Goal: Transaction & Acquisition: Purchase product/service

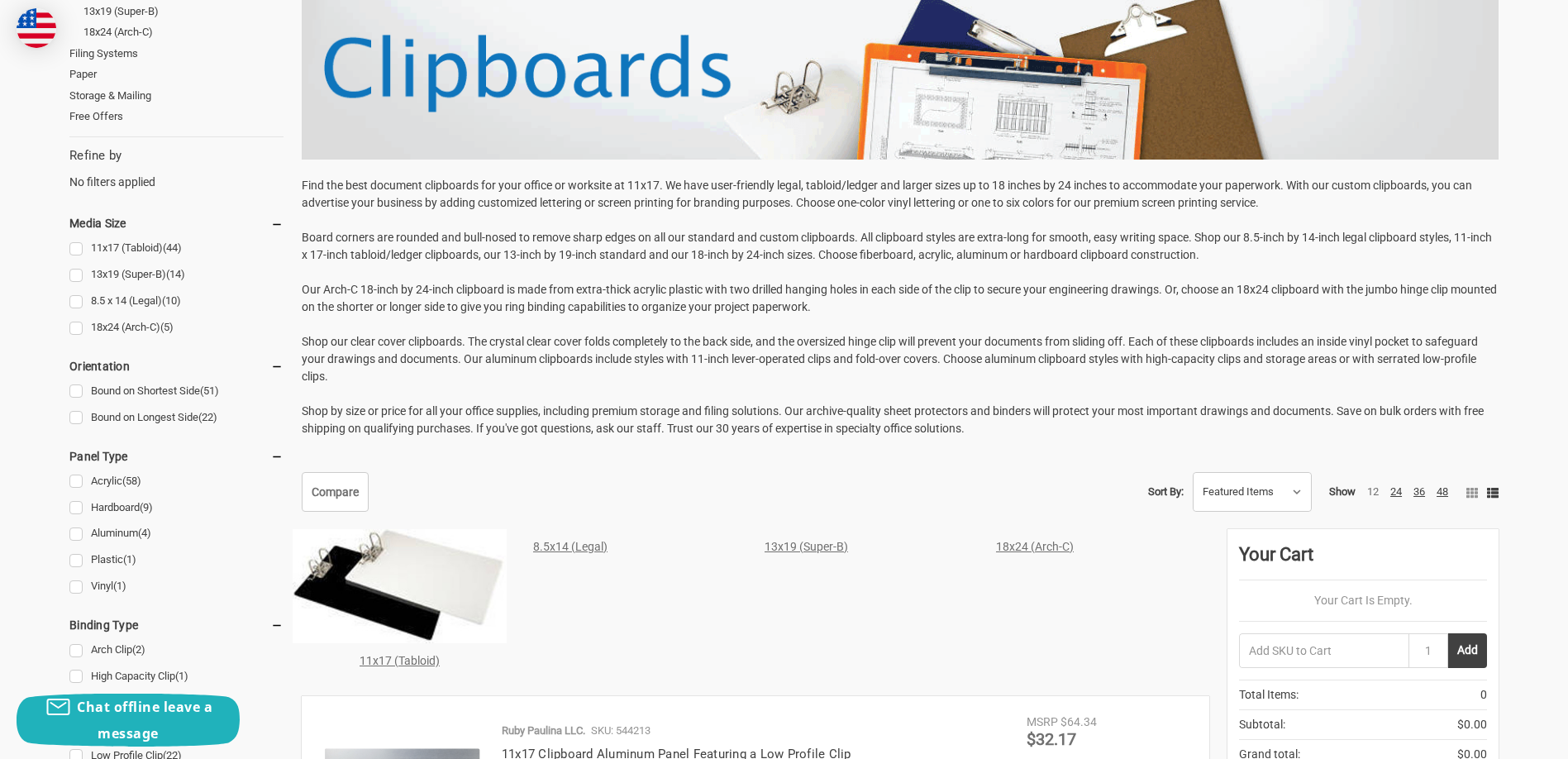
scroll to position [249, 0]
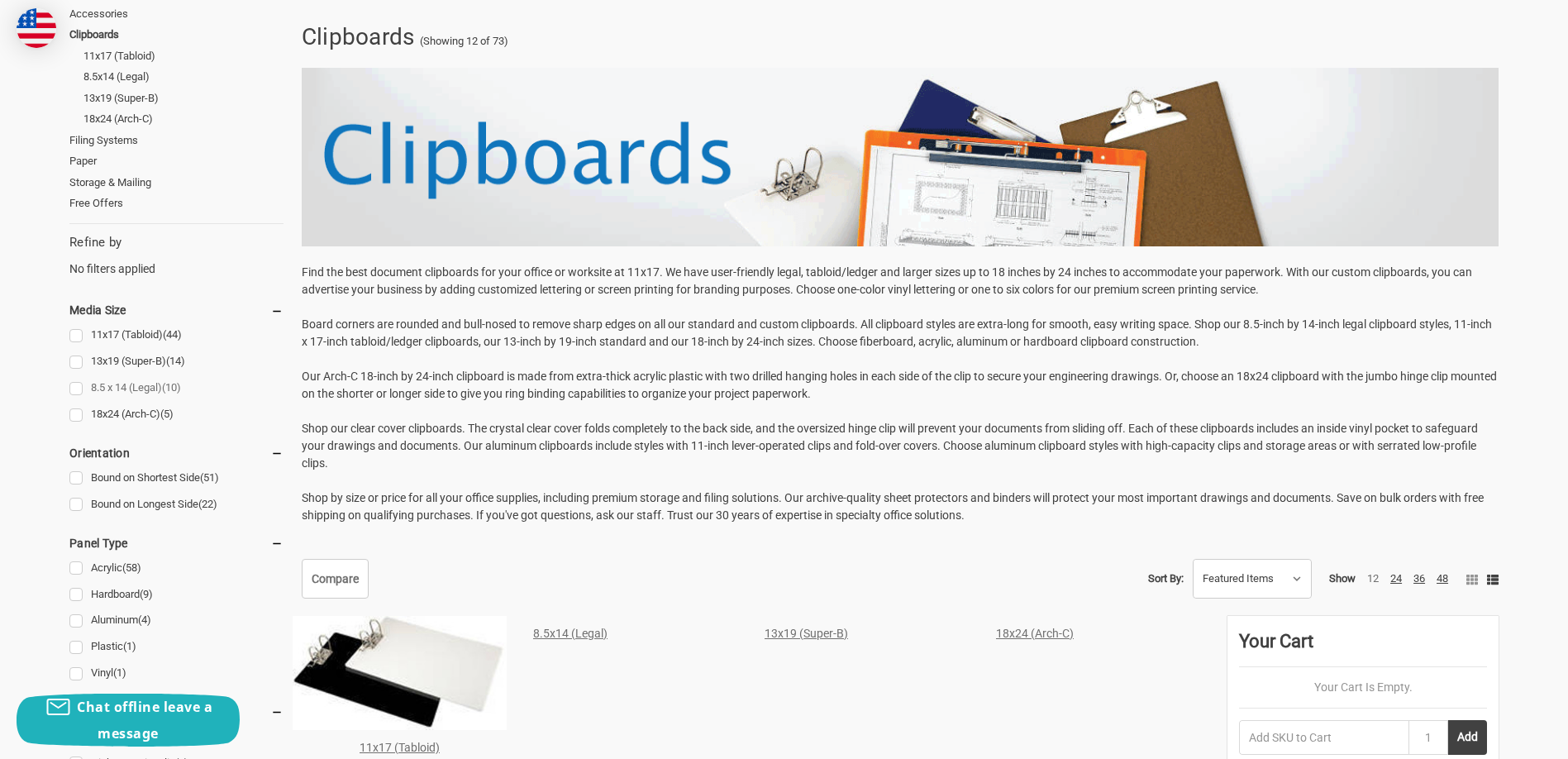
click at [76, 387] on link "8.5 x 14 (Legal) (10)" at bounding box center [176, 388] width 214 height 22
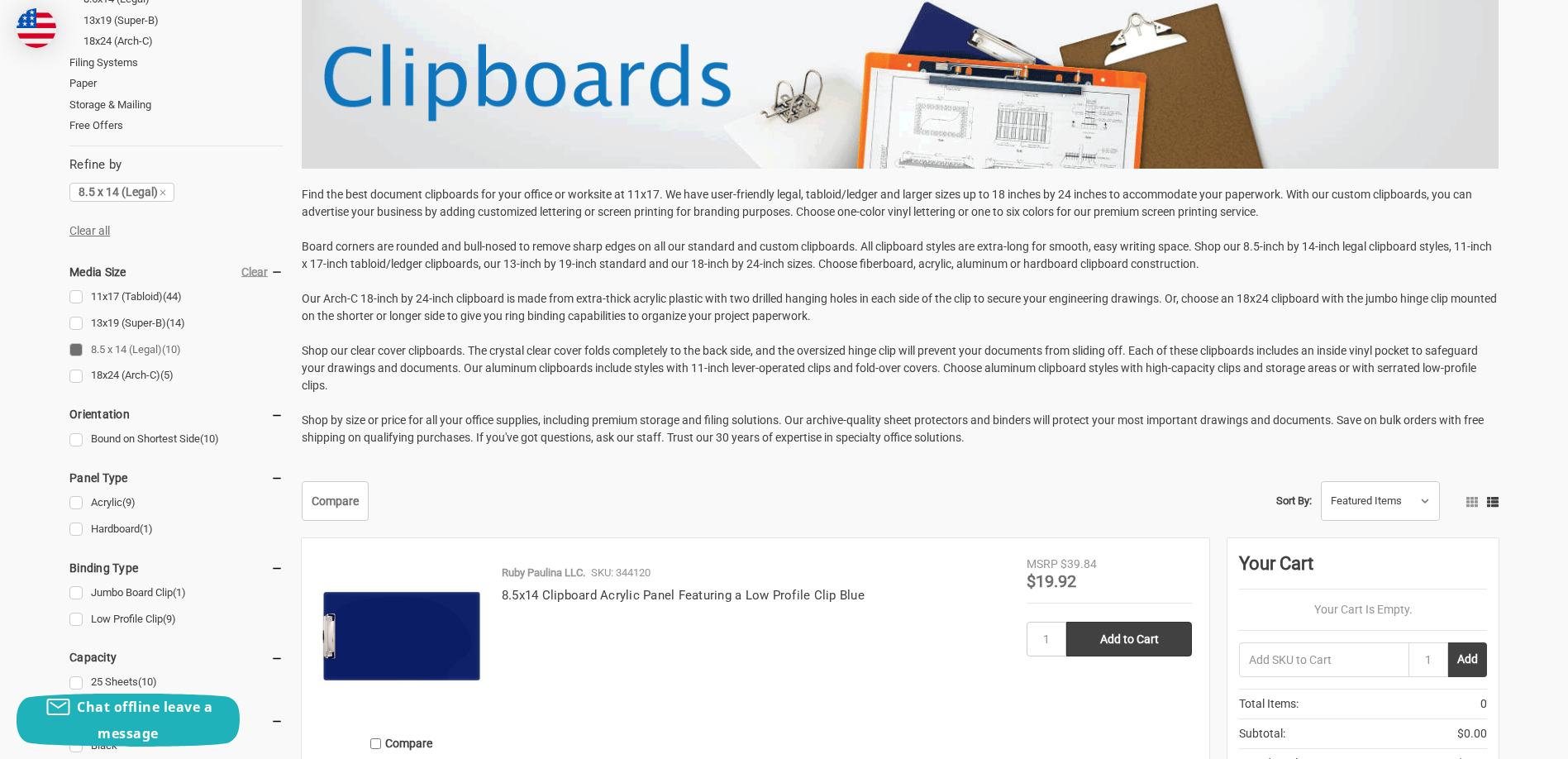
scroll to position [165, 0]
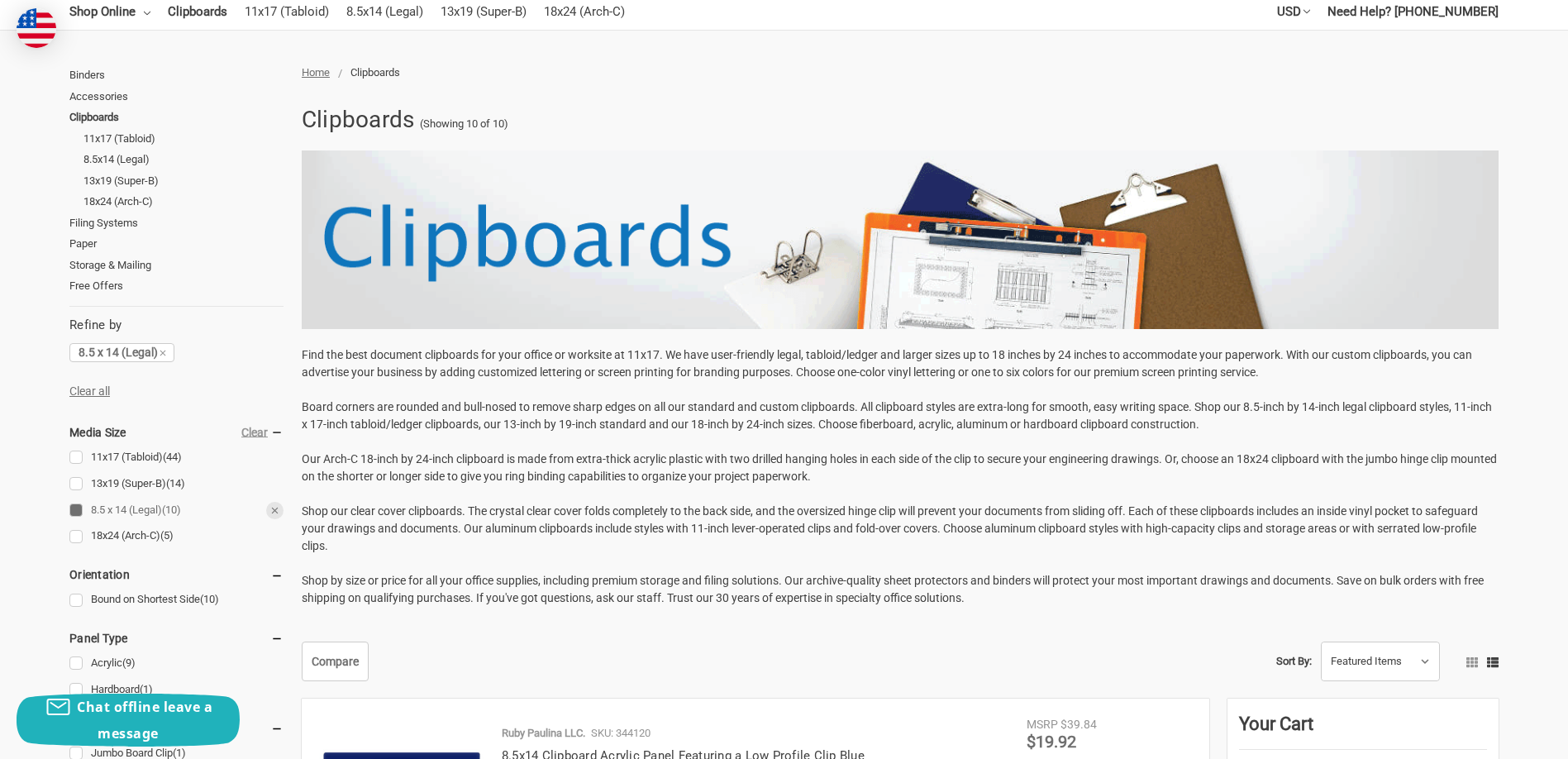
click at [76, 503] on link "8.5 x 14 (Legal) (10)" at bounding box center [176, 510] width 214 height 22
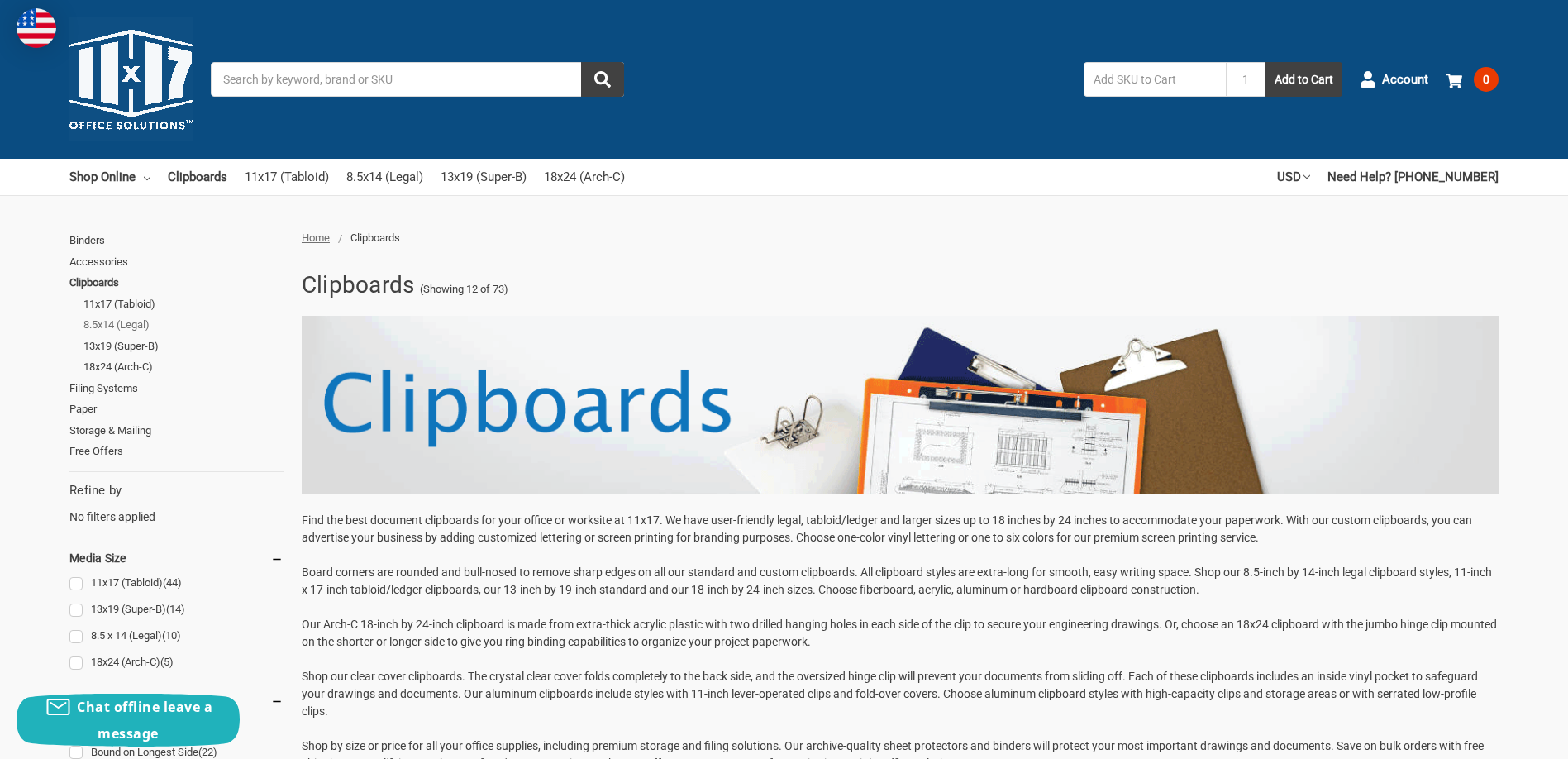
click at [104, 322] on link "8.5x14 (Legal)" at bounding box center [183, 325] width 200 height 22
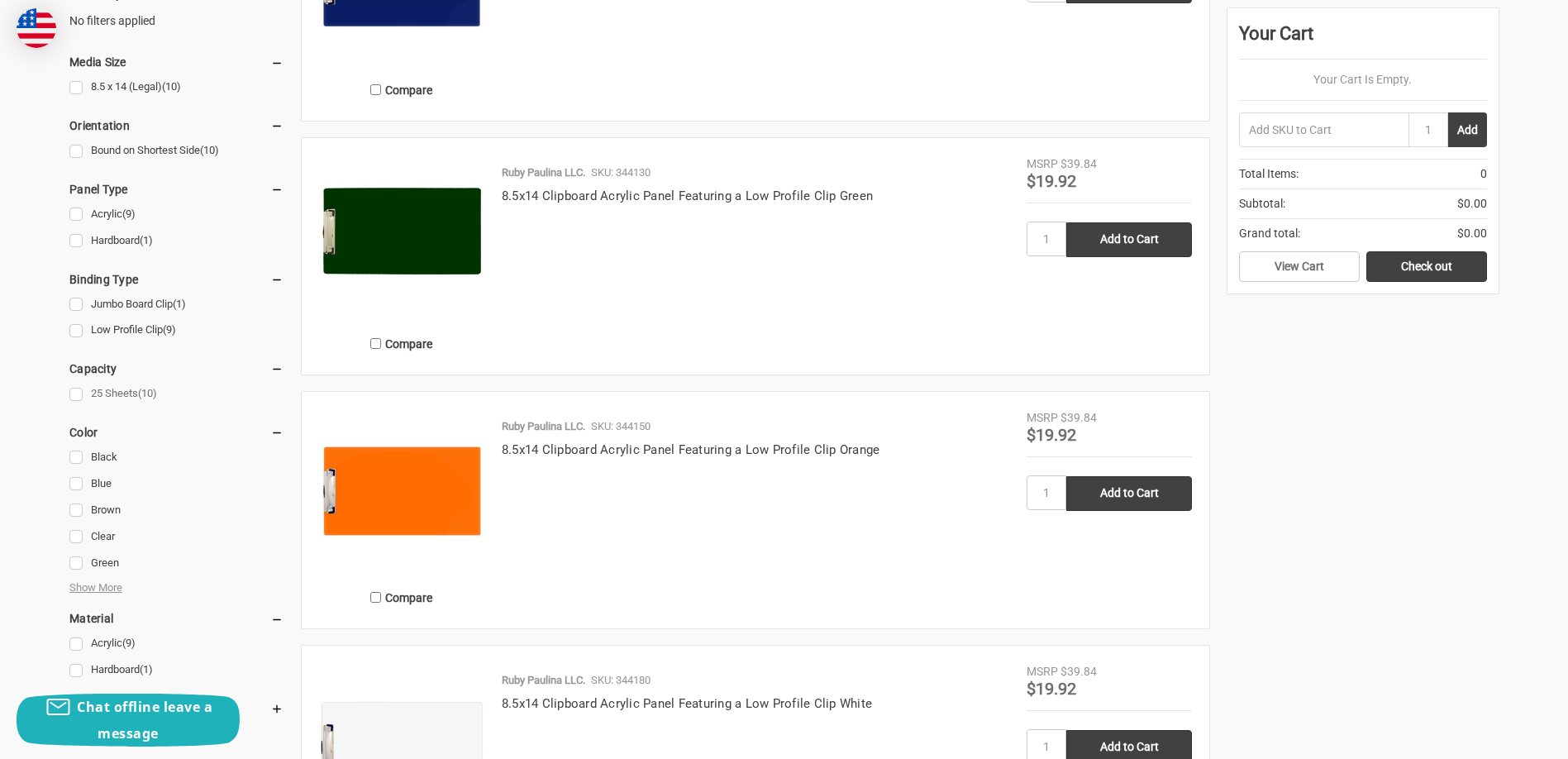
scroll to position [579, 0]
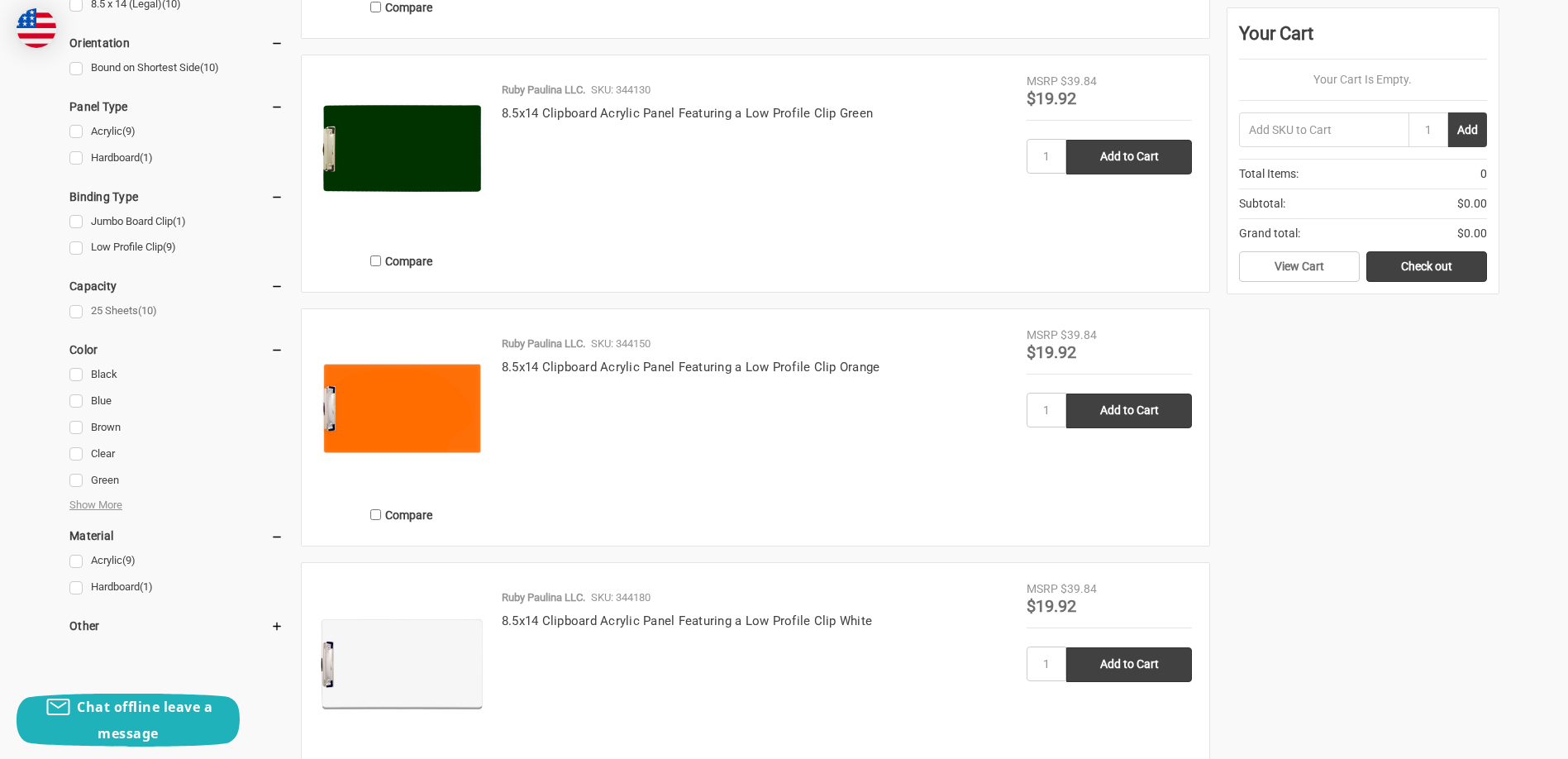
click at [80, 311] on link "25 Sheets (10)" at bounding box center [176, 311] width 214 height 22
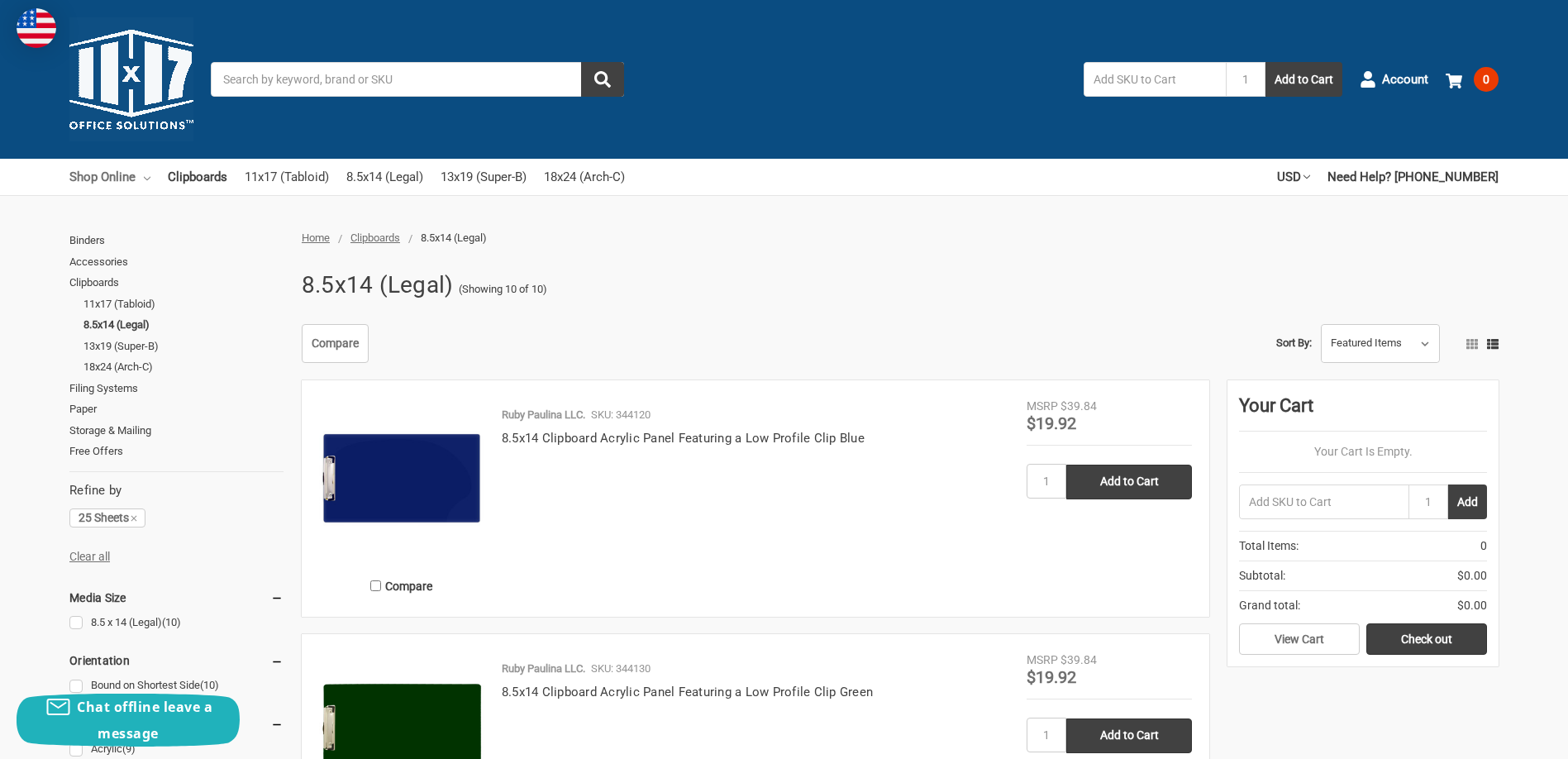
click at [91, 173] on link "Shop Online" at bounding box center [109, 177] width 81 height 37
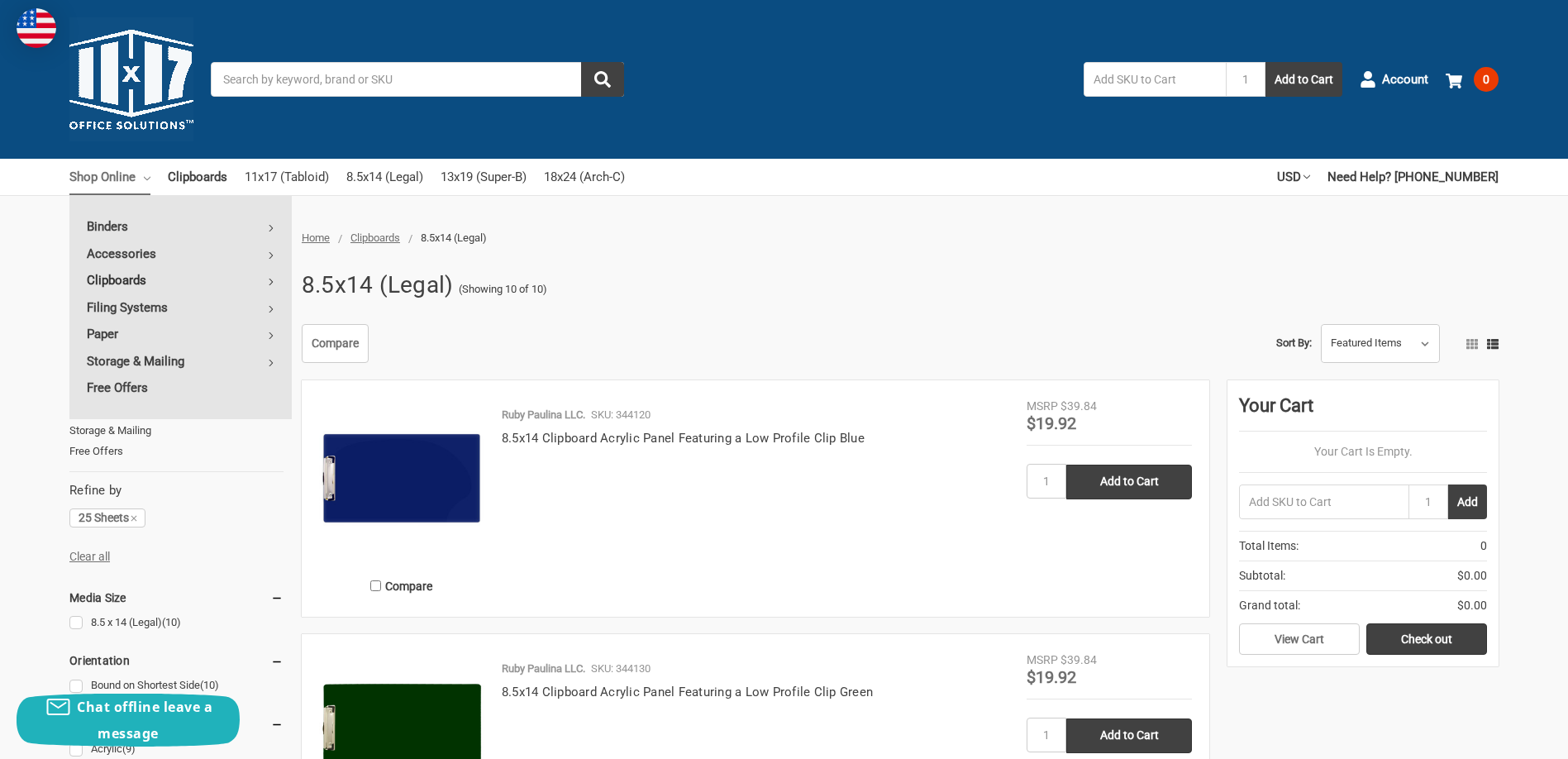
click at [110, 278] on link "Clipboards" at bounding box center [180, 280] width 222 height 26
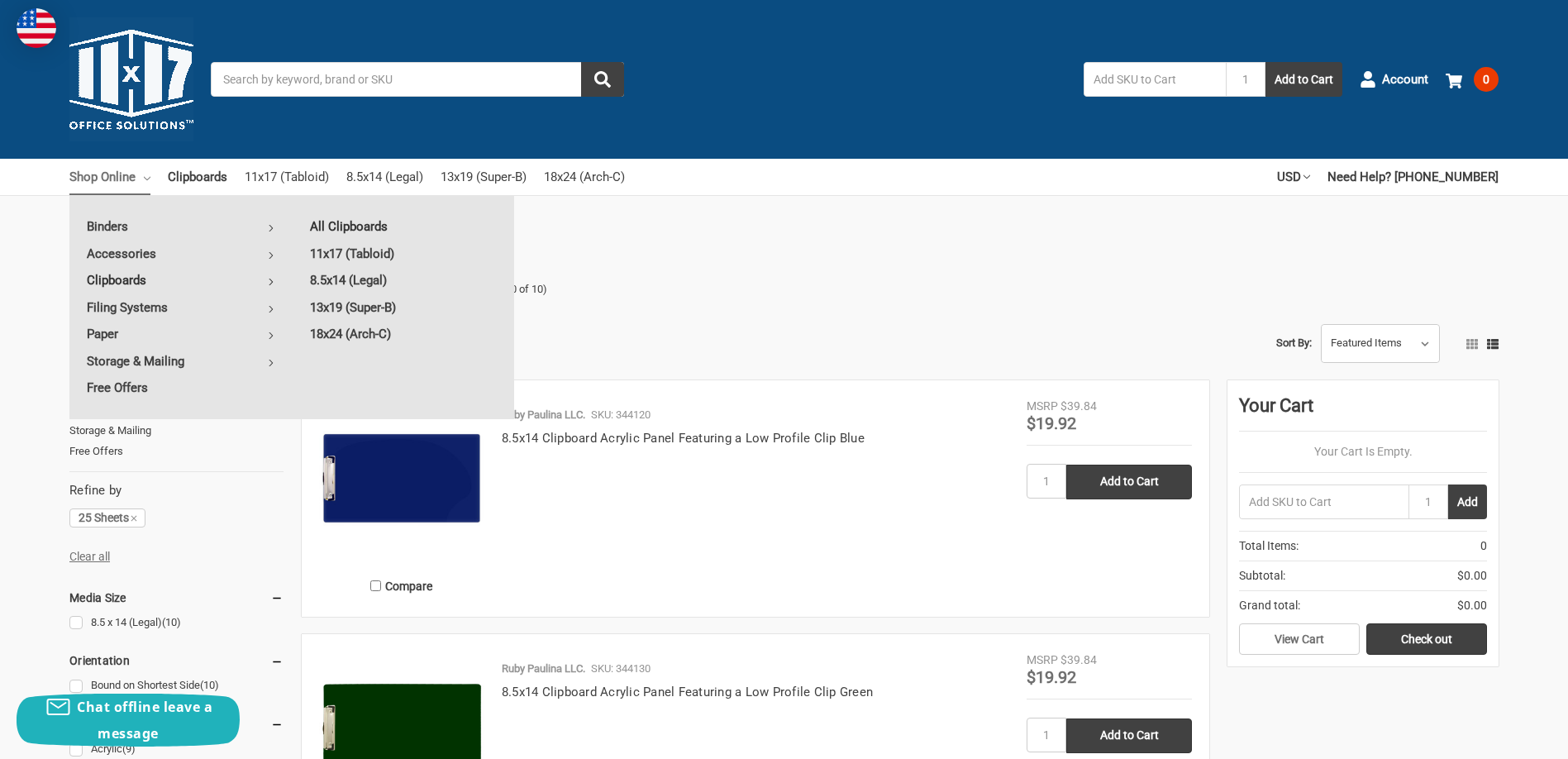
click at [321, 229] on link "All Clipboards" at bounding box center [403, 226] width 222 height 26
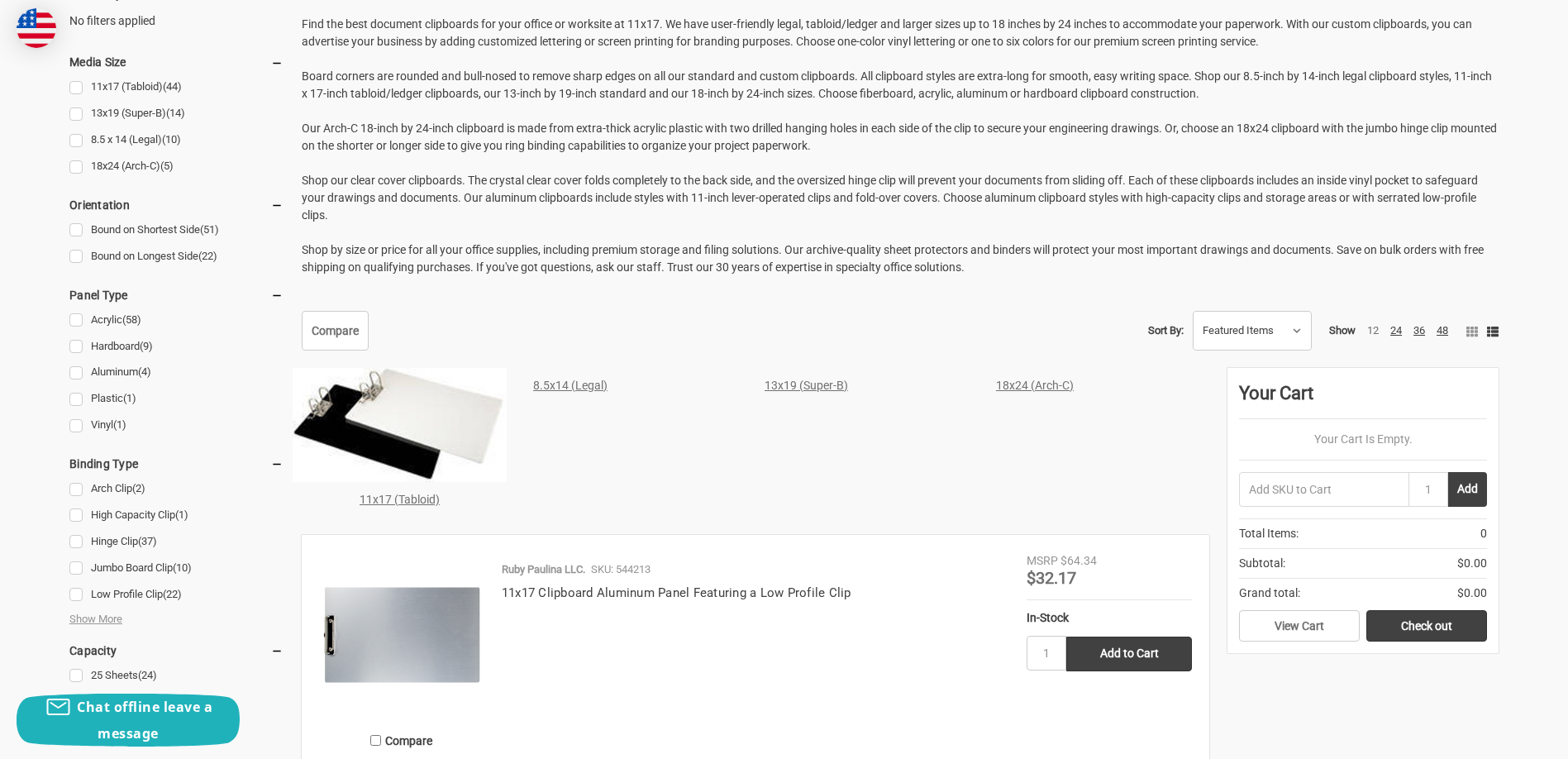
click at [490, 153] on p "Find the best document clipboards for your office or worksite at 11x17. We have…" at bounding box center [900, 146] width 1198 height 260
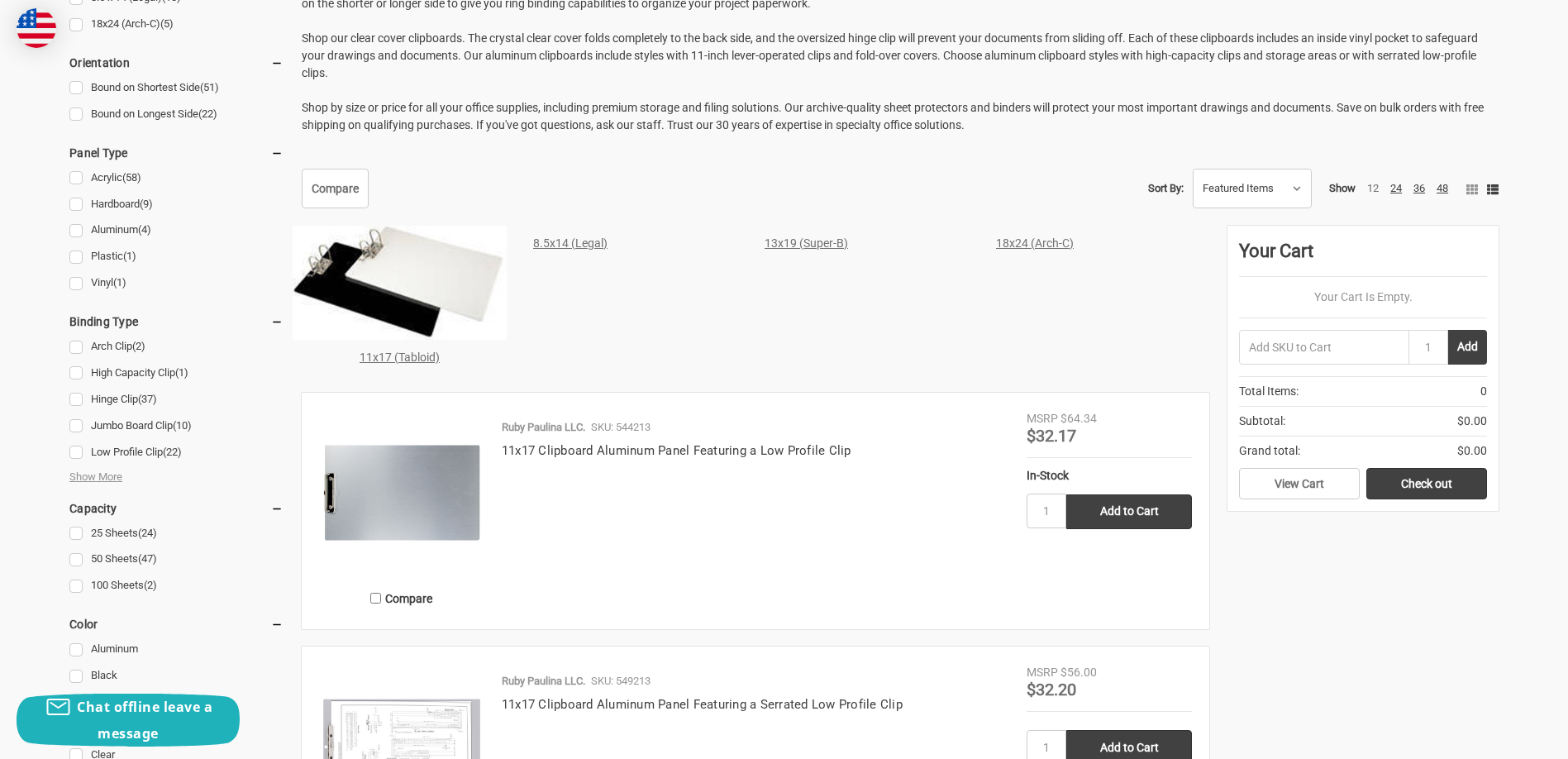
scroll to position [579, 0]
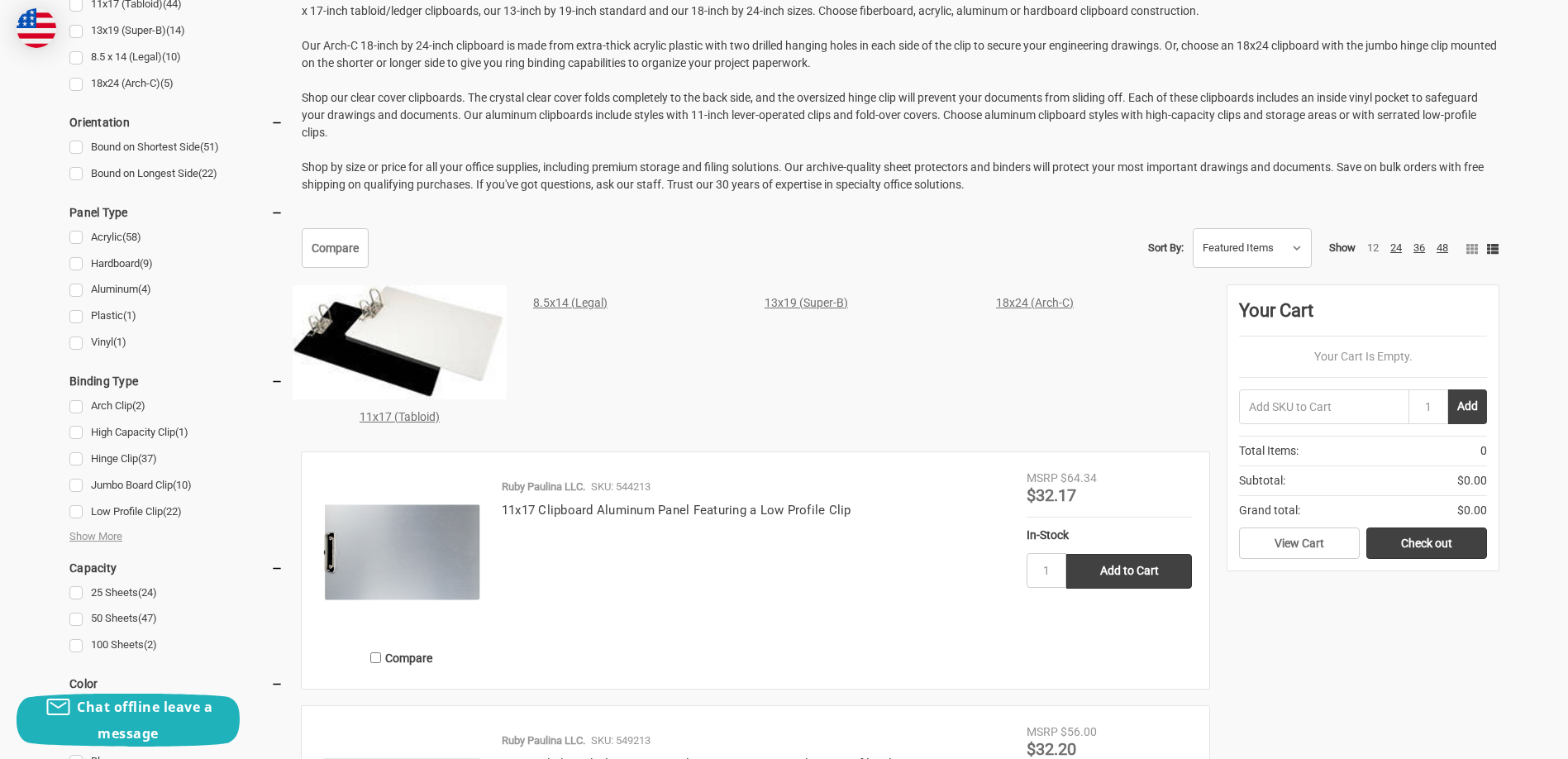
click at [547, 304] on link "8.5x14 (Legal)" at bounding box center [570, 302] width 74 height 13
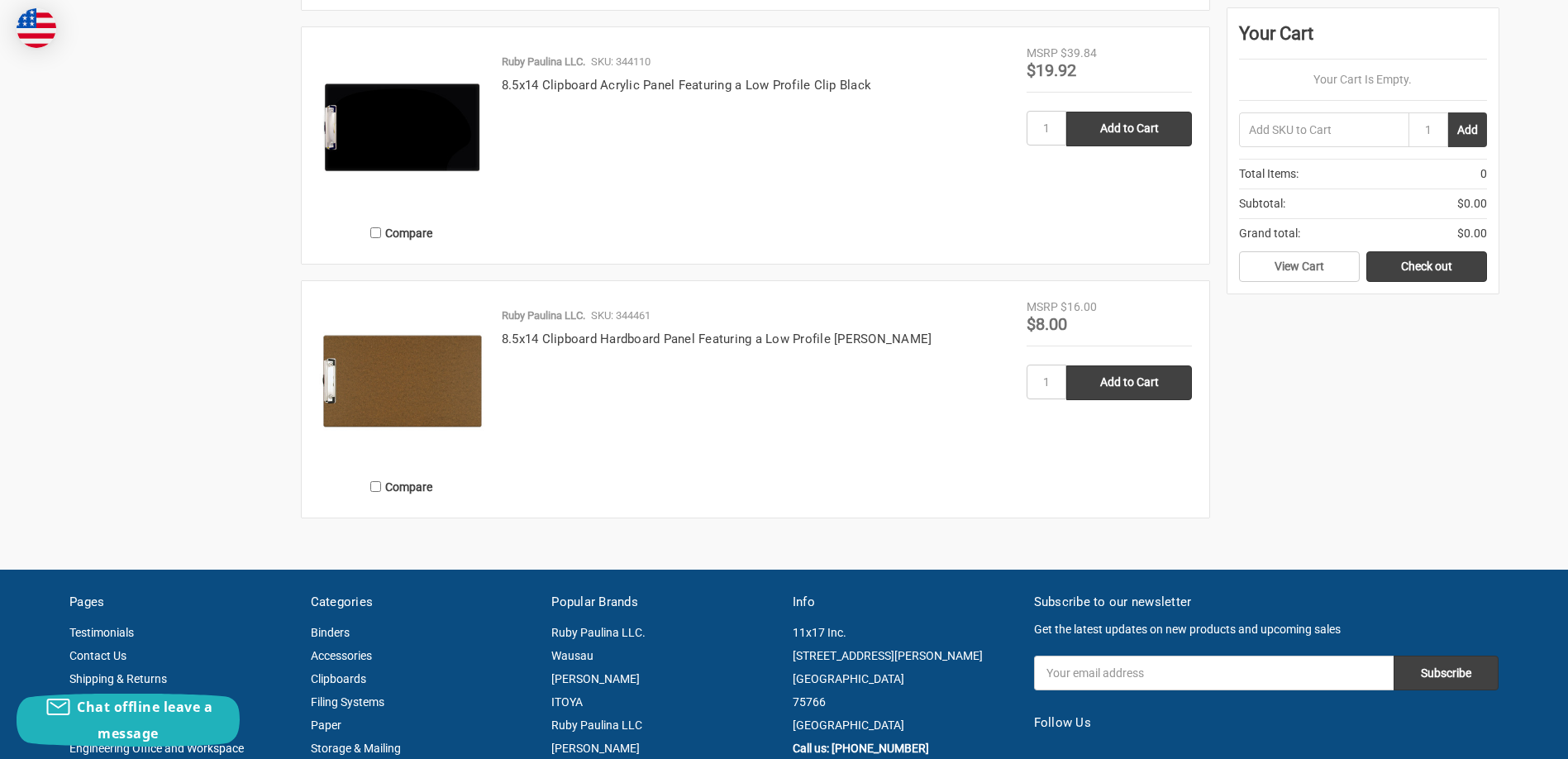
scroll to position [2481, 0]
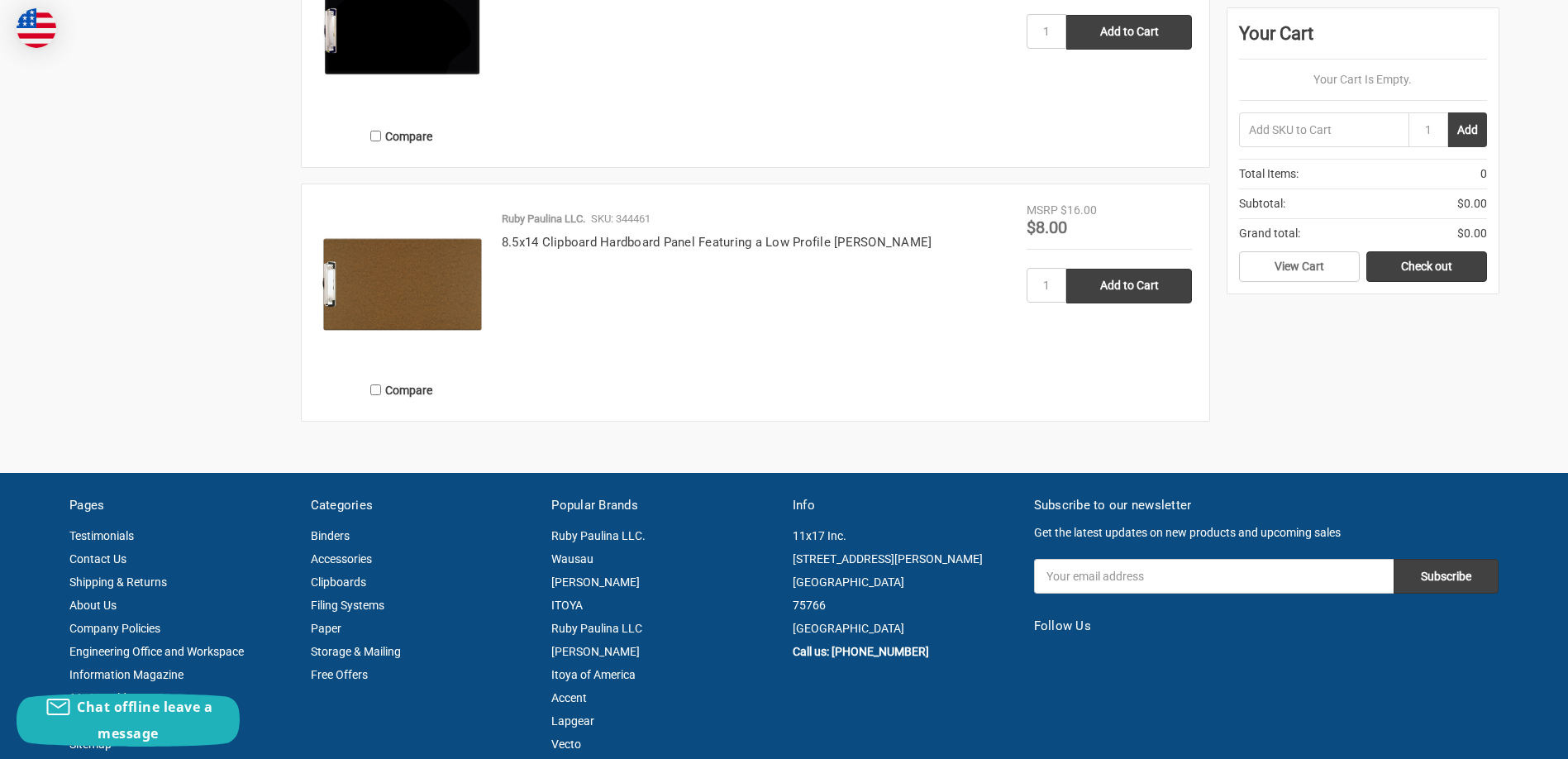
click at [396, 275] on img at bounding box center [402, 284] width 165 height 165
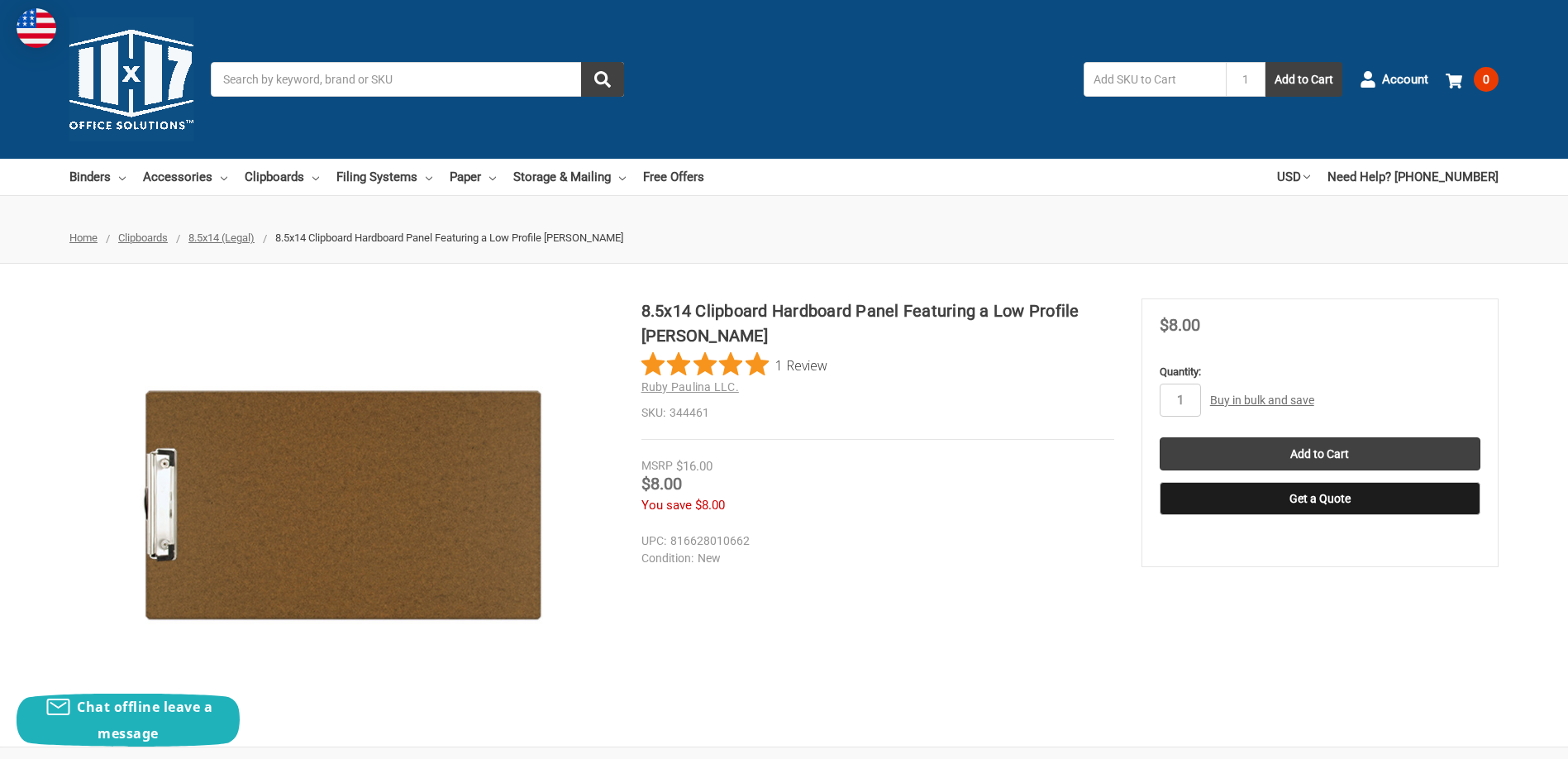
click at [18, 406] on div "8.5x14 Clipboard Hardboard Panel Featuring a Low Profile [PERSON_NAME] 1 Review…" at bounding box center [784, 505] width 1568 height 414
click at [230, 235] on span "8.5x14 (Legal)" at bounding box center [222, 238] width 66 height 13
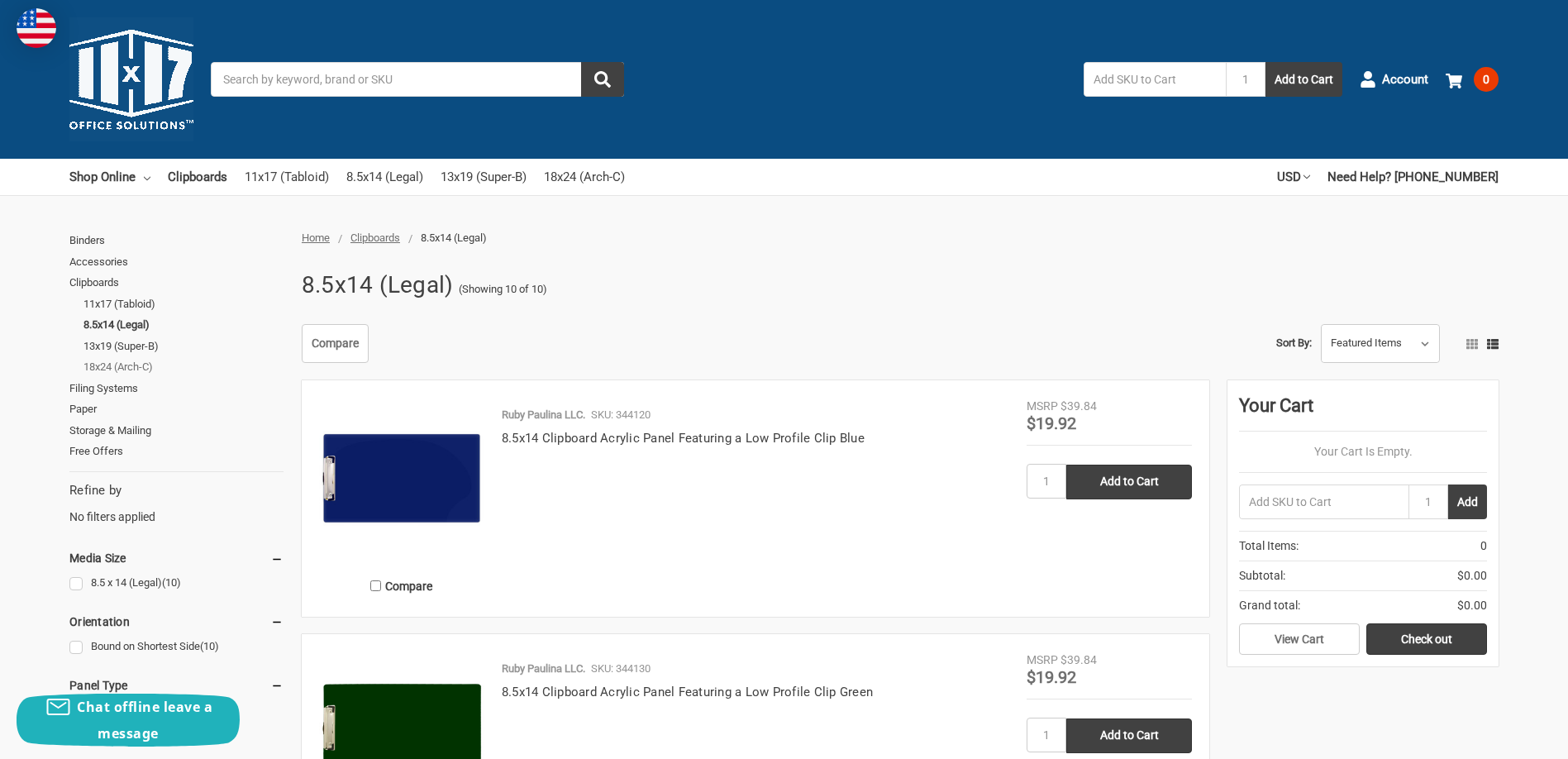
click at [100, 364] on link "18x24 (Arch-C)" at bounding box center [183, 367] width 200 height 22
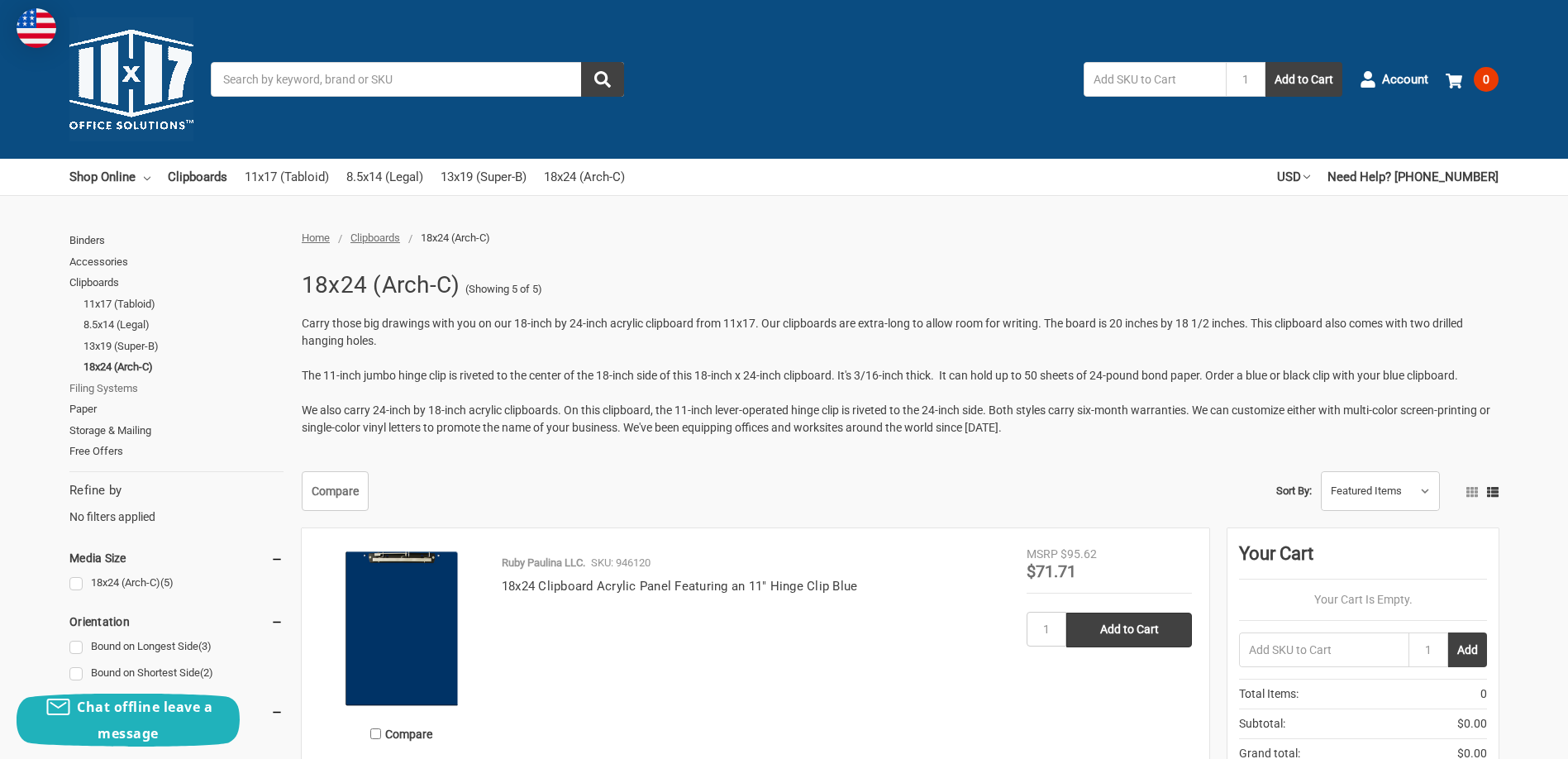
click at [90, 388] on link "Filing Systems" at bounding box center [176, 388] width 214 height 22
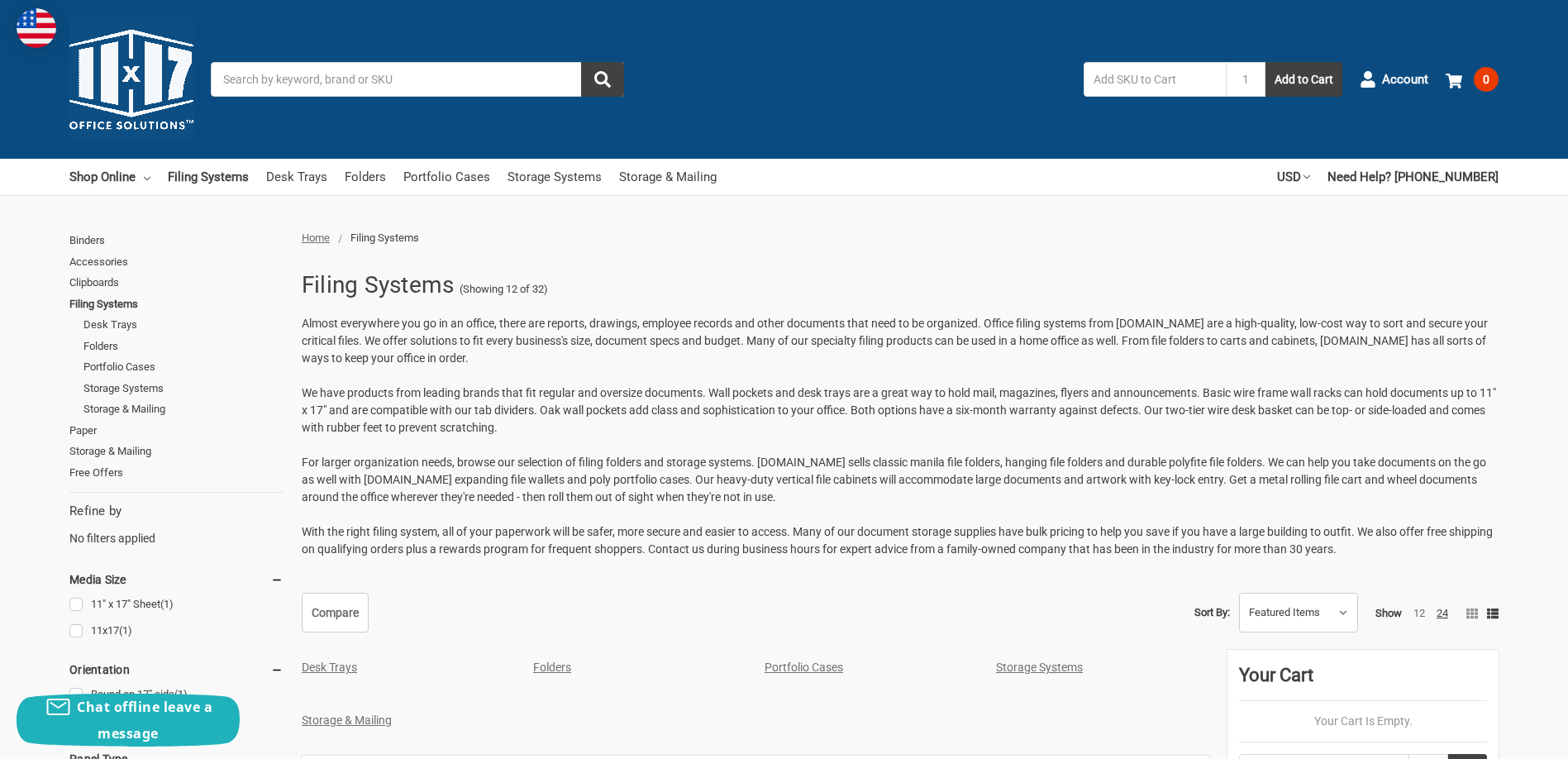
click at [257, 79] on input "Search" at bounding box center [417, 79] width 414 height 35
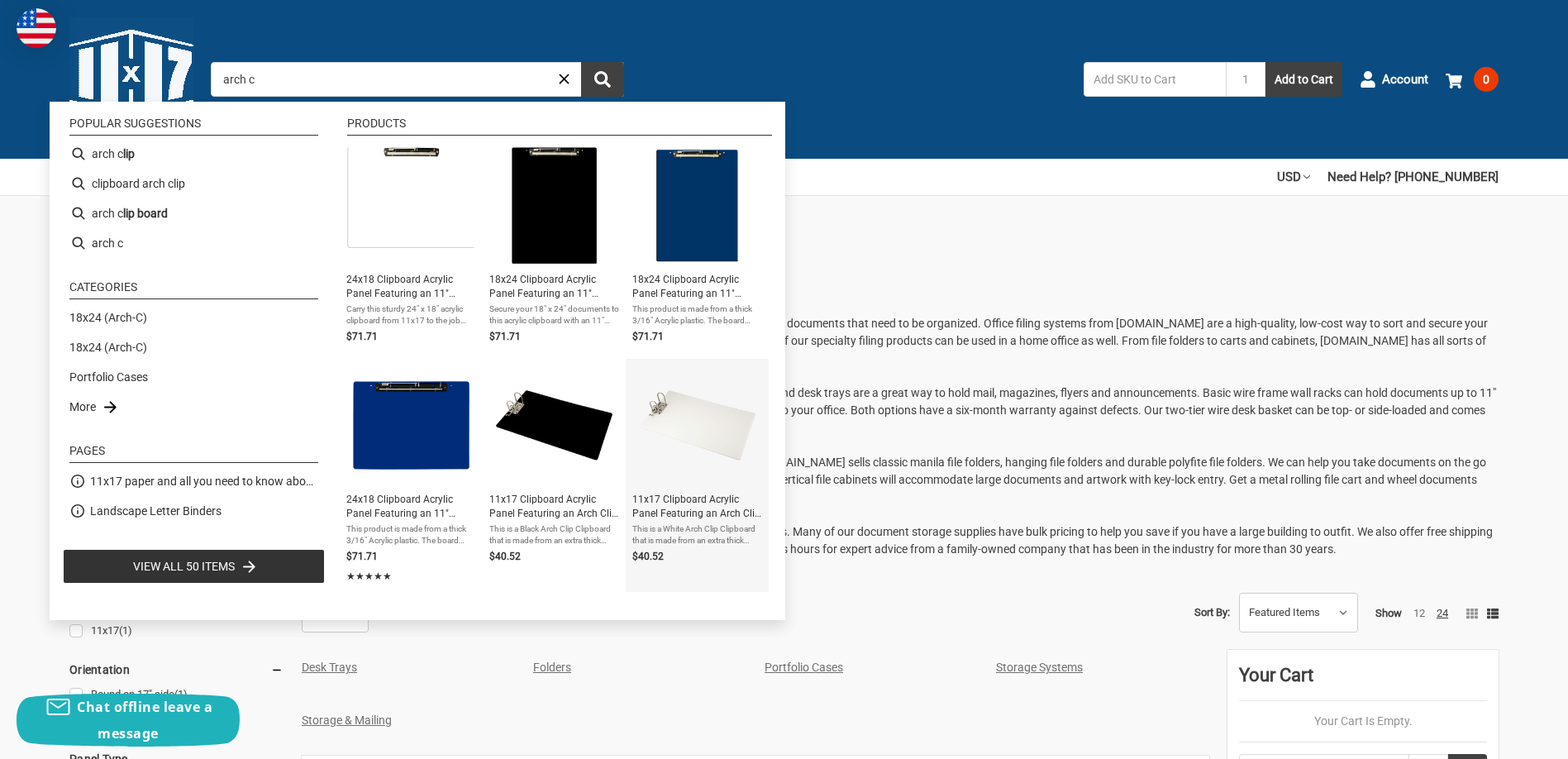
type input "arch c"
click at [669, 408] on img "11x17 Clipboard Acrylic Panel Featuring an Arch Clip White" at bounding box center [698, 425] width 120 height 120
